Goal: Navigation & Orientation: Find specific page/section

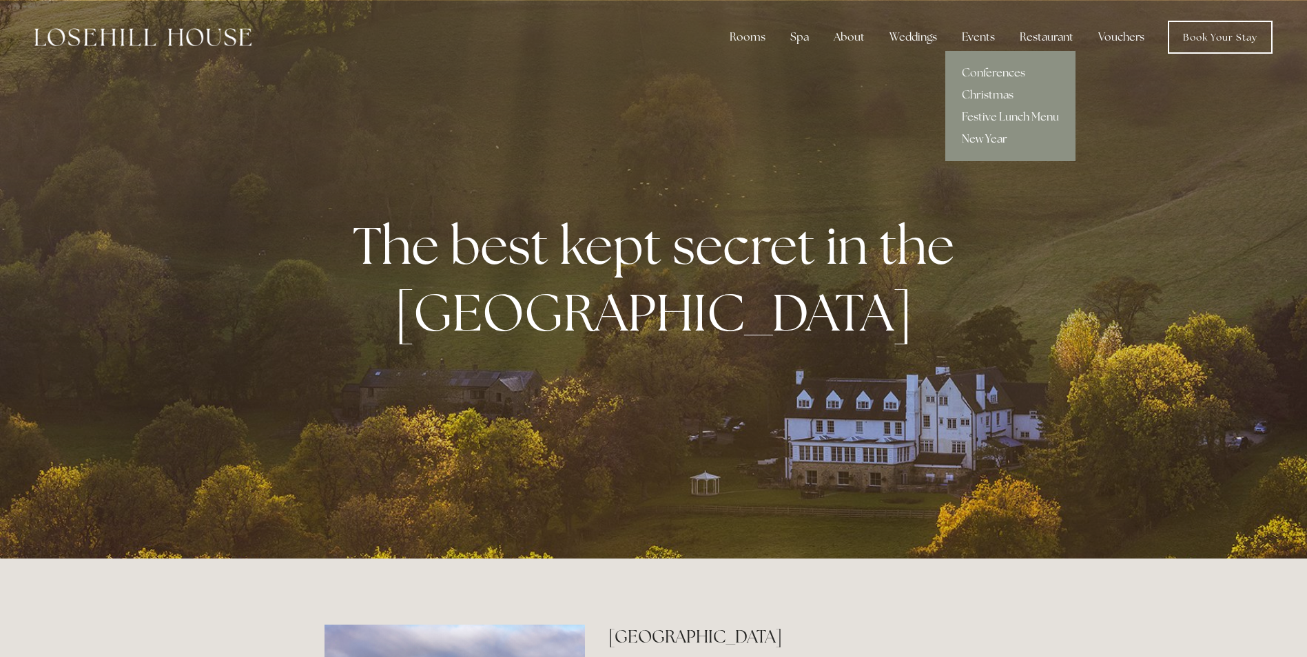
click at [990, 139] on link "New Year" at bounding box center [1010, 139] width 130 height 22
click at [985, 137] on link "New Year" at bounding box center [1010, 139] width 130 height 22
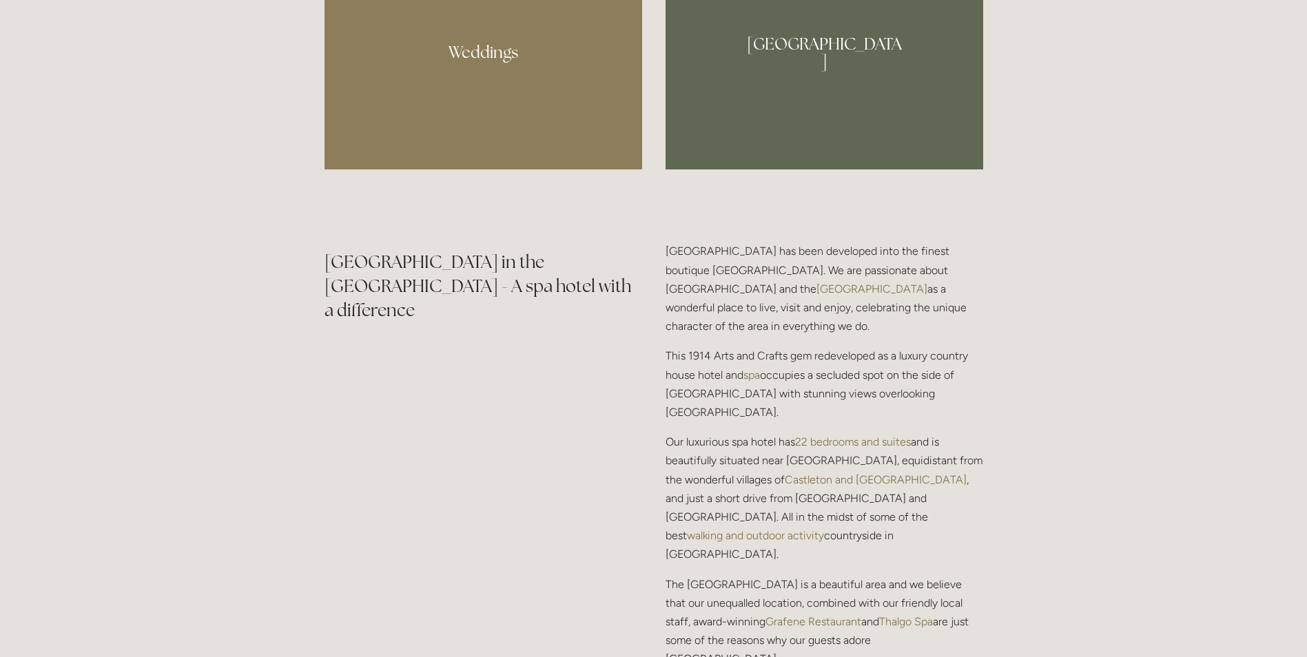
scroll to position [1171, 0]
